Goal: Task Accomplishment & Management: Complete application form

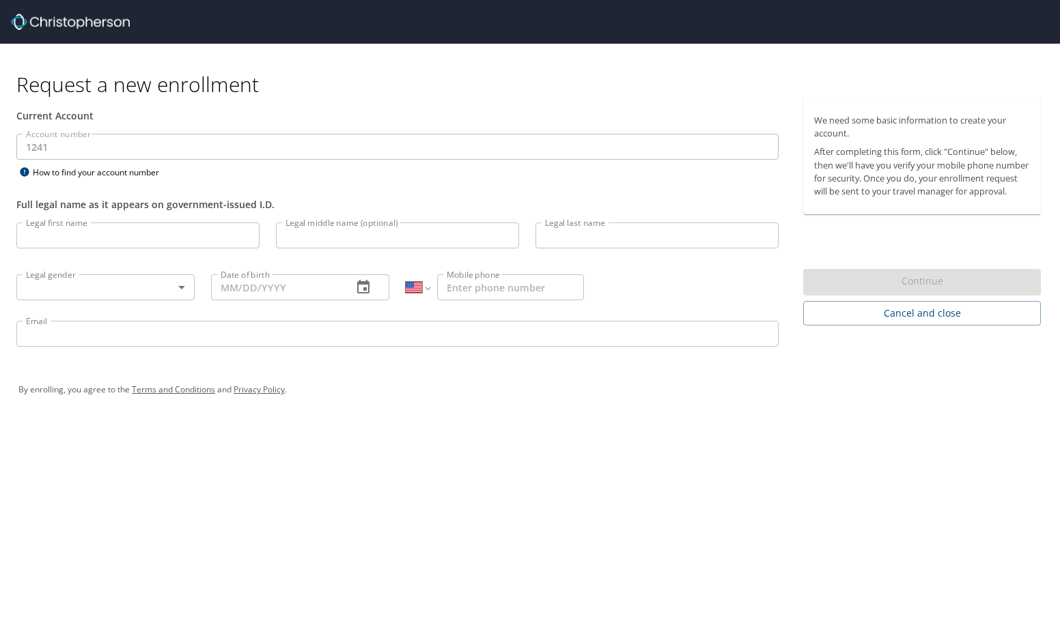
select select "US"
click at [209, 227] on input "Legal first name" at bounding box center [137, 236] width 243 height 26
type input "[PERSON_NAME]"
type input "Levy"
drag, startPoint x: 169, startPoint y: 304, endPoint x: 170, endPoint y: 294, distance: 9.6
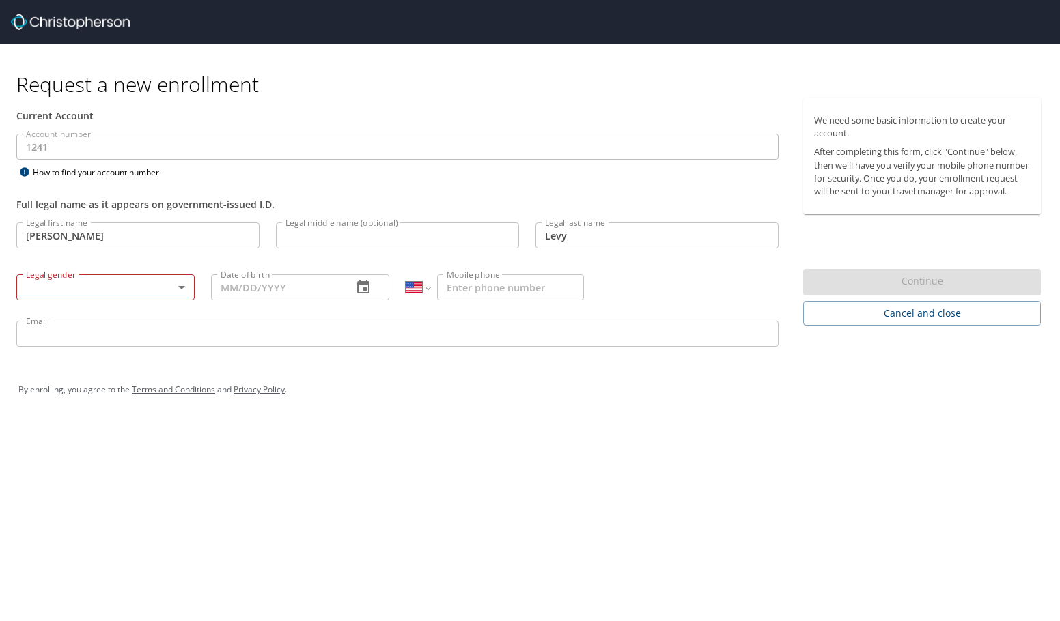
click at [170, 303] on div "Legal gender ​ Legal gender" at bounding box center [105, 287] width 195 height 52
click at [170, 294] on body "Request a new enrollment Current Account Account number 1241 Account number How…" at bounding box center [530, 310] width 1060 height 621
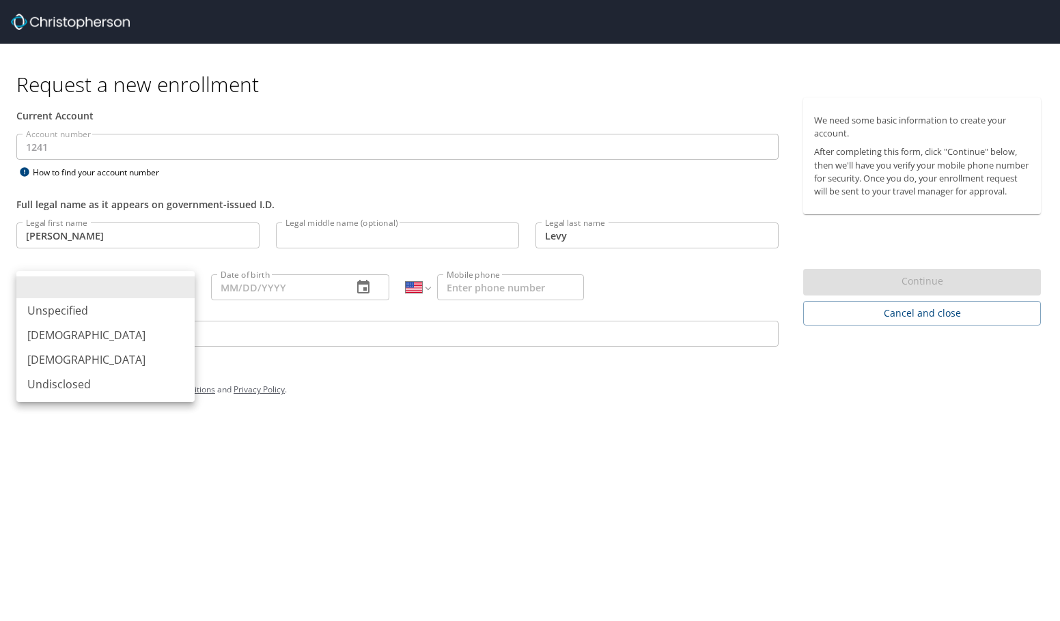
click at [142, 350] on li "[DEMOGRAPHIC_DATA]" at bounding box center [105, 359] width 178 height 25
type input "[DEMOGRAPHIC_DATA]"
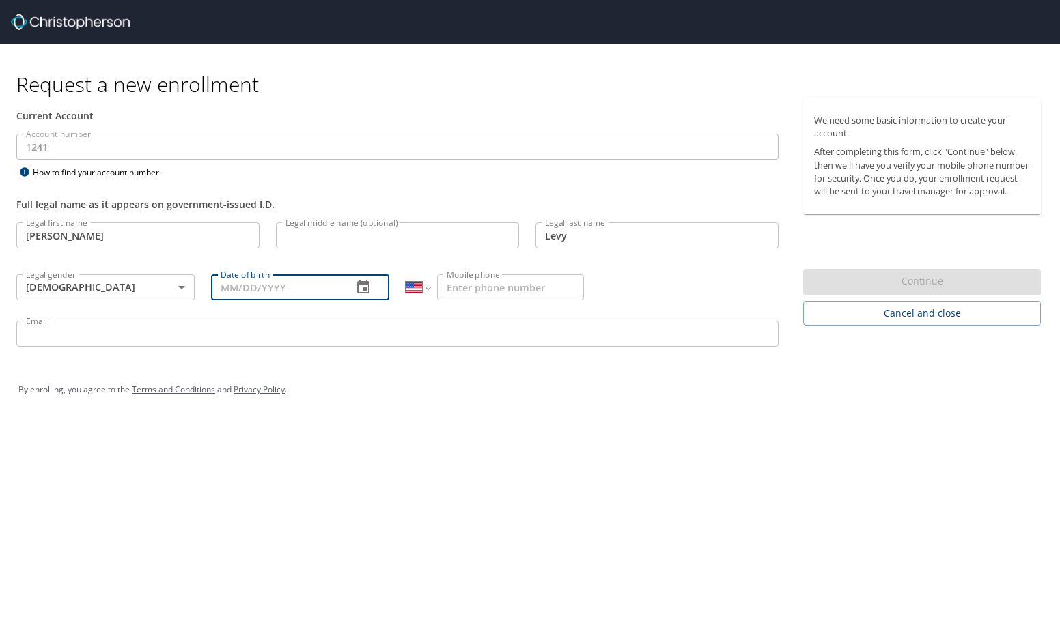
click at [286, 290] on input "Date of birth" at bounding box center [276, 287] width 130 height 26
type input "[DATE]"
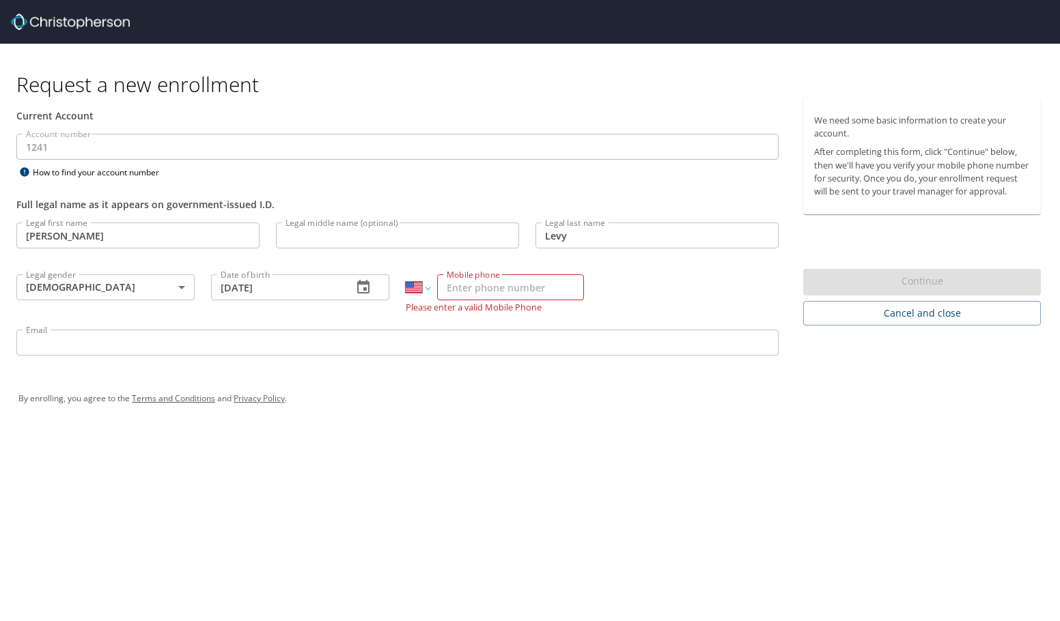
click at [455, 292] on input "Mobile phone" at bounding box center [510, 287] width 147 height 26
type input "[PHONE_NUMBER]"
click at [307, 322] on div "Email Email" at bounding box center [397, 345] width 778 height 46
click at [305, 332] on input "Email" at bounding box center [397, 334] width 762 height 26
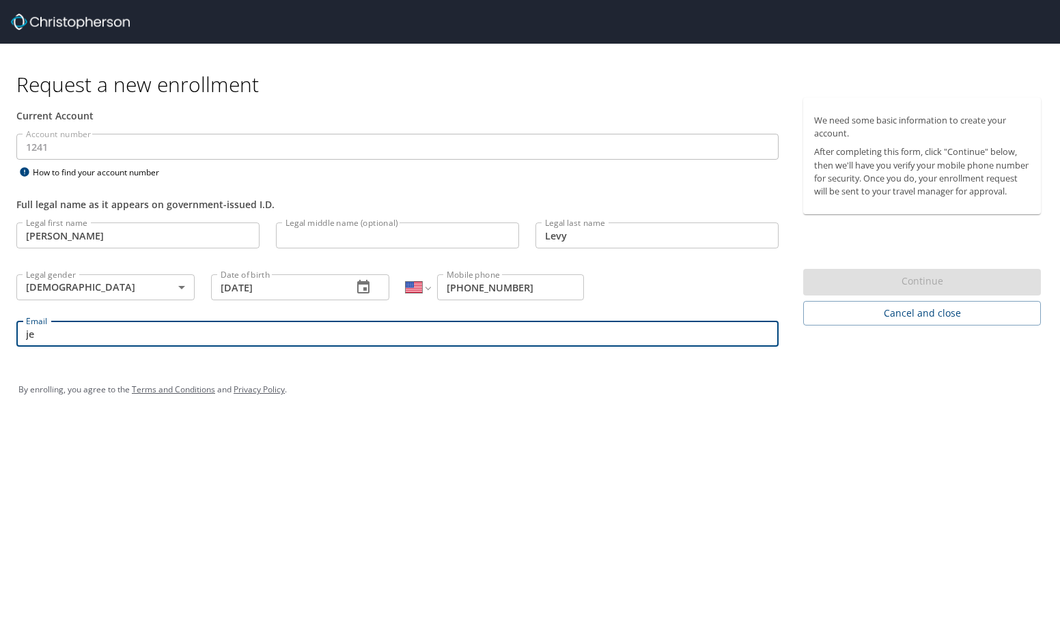
type input "j"
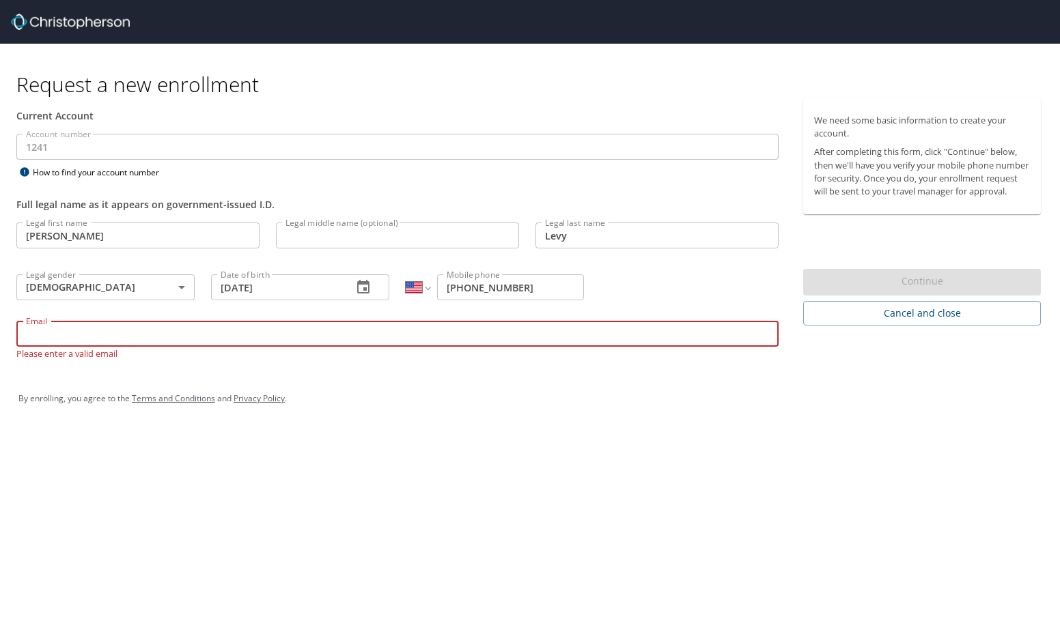
click at [219, 327] on input "Email" at bounding box center [397, 334] width 762 height 26
click at [207, 337] on input "Email" at bounding box center [397, 334] width 762 height 26
paste input "[EMAIL_ADDRESS][DOMAIN_NAME]"
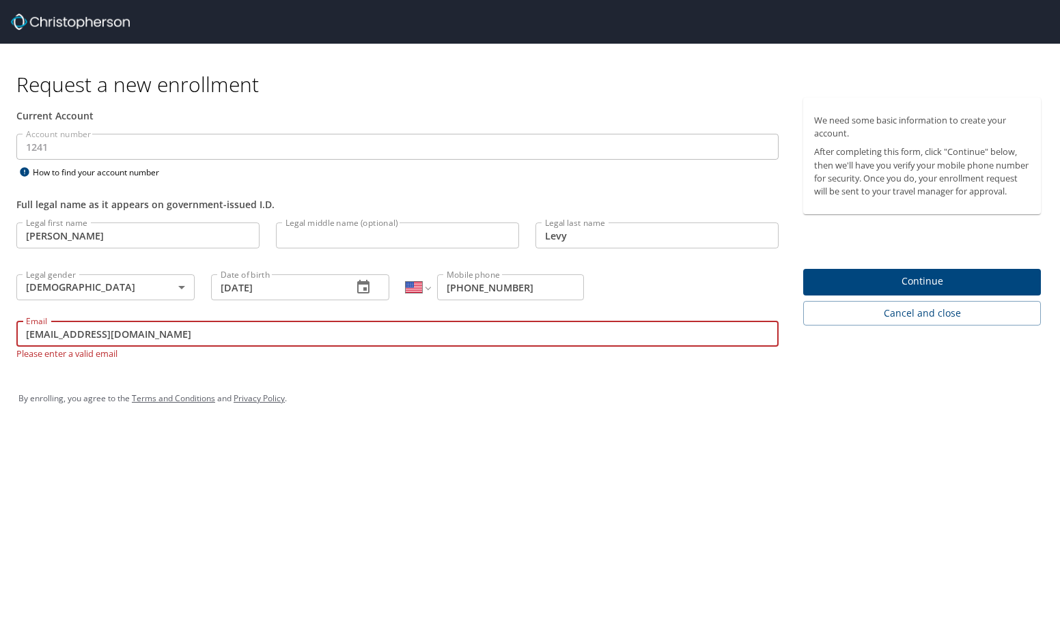
type input "[EMAIL_ADDRESS][DOMAIN_NAME]"
click at [916, 296] on button "Continue" at bounding box center [922, 282] width 238 height 27
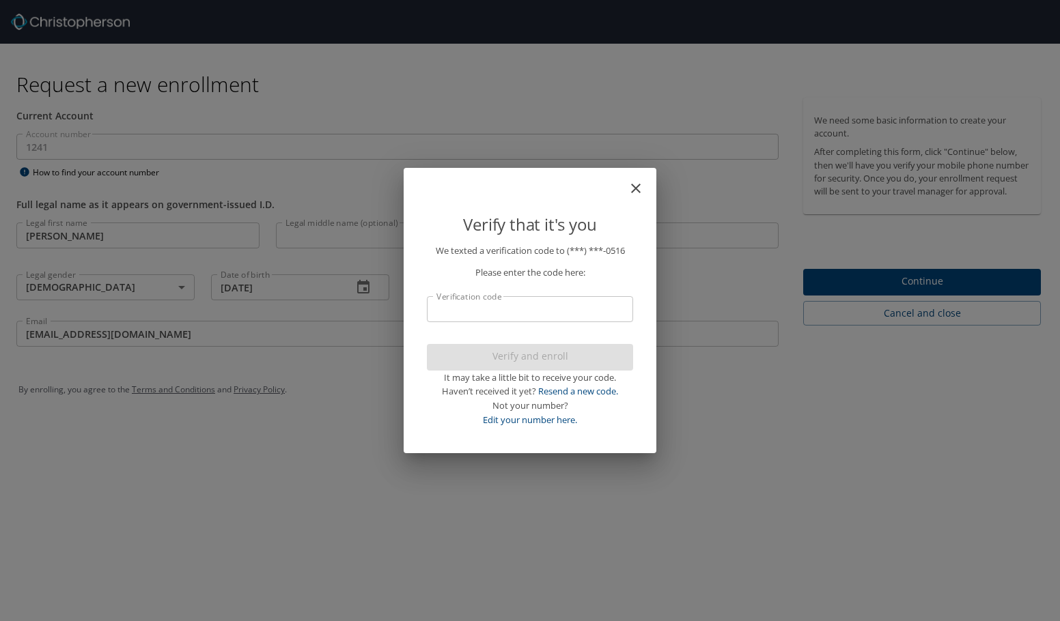
click at [544, 307] on input "Verification code" at bounding box center [530, 309] width 206 height 26
drag, startPoint x: 492, startPoint y: 332, endPoint x: 494, endPoint y: 309, distance: 23.3
click at [492, 332] on p "We texted a verification code to (***) ***- 0516 Please enter the code here: Ve…" at bounding box center [530, 336] width 206 height 184
click at [494, 307] on input "Verification code" at bounding box center [530, 309] width 206 height 26
click at [478, 311] on input "Verification code" at bounding box center [530, 309] width 206 height 26
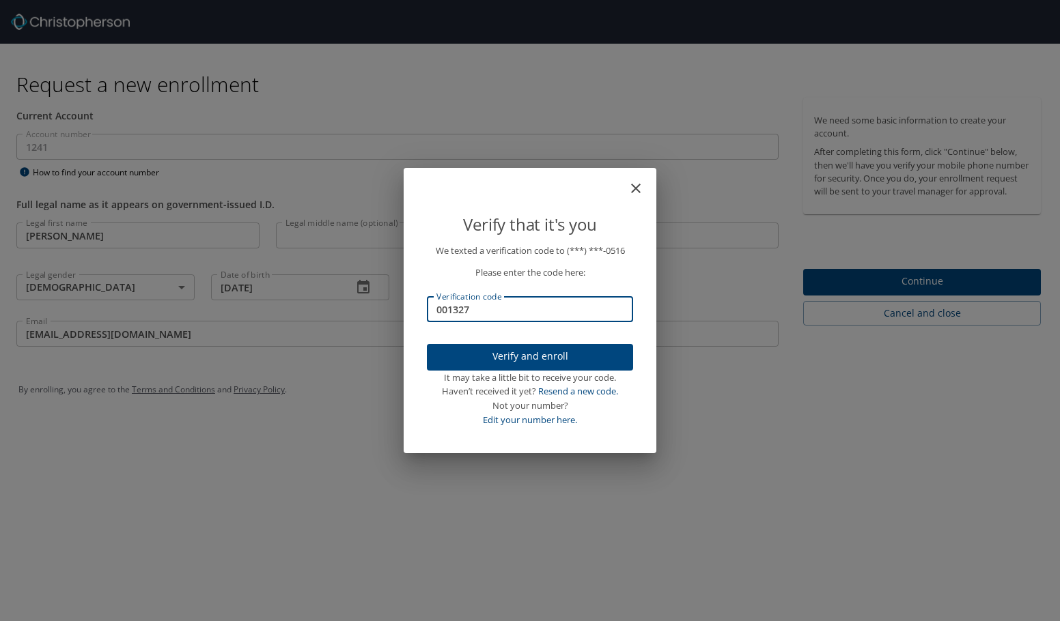
type input "001327"
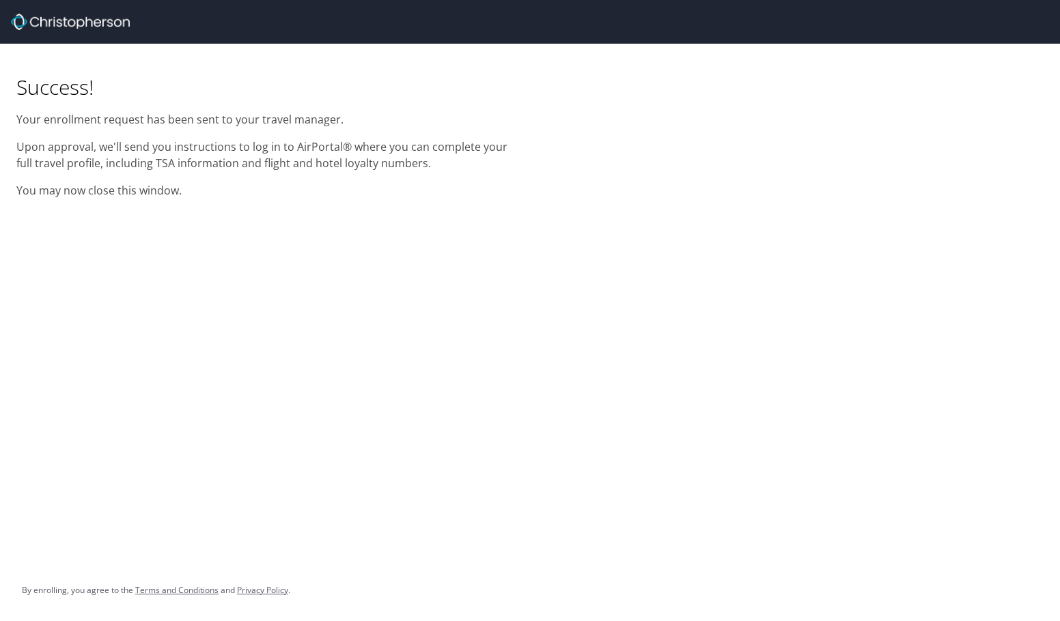
click at [400, 170] on p "Upon approval, we'll send you instructions to log in to AirPortal® where you ca…" at bounding box center [264, 155] width 497 height 33
